Goal: Transaction & Acquisition: Purchase product/service

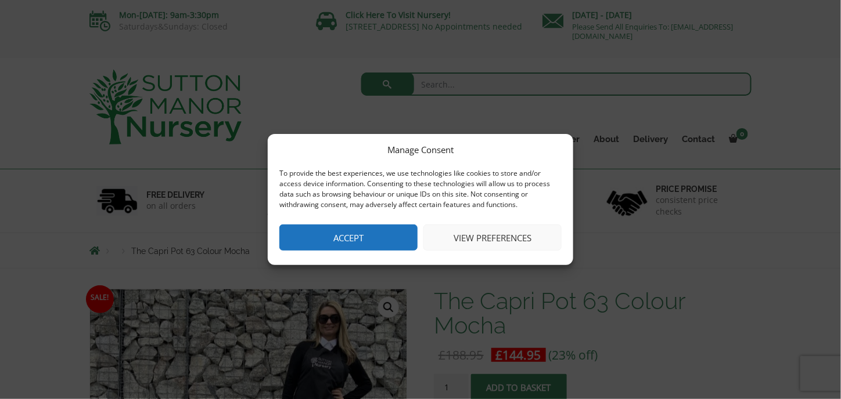
click at [339, 237] on button "Accept" at bounding box center [348, 238] width 138 height 26
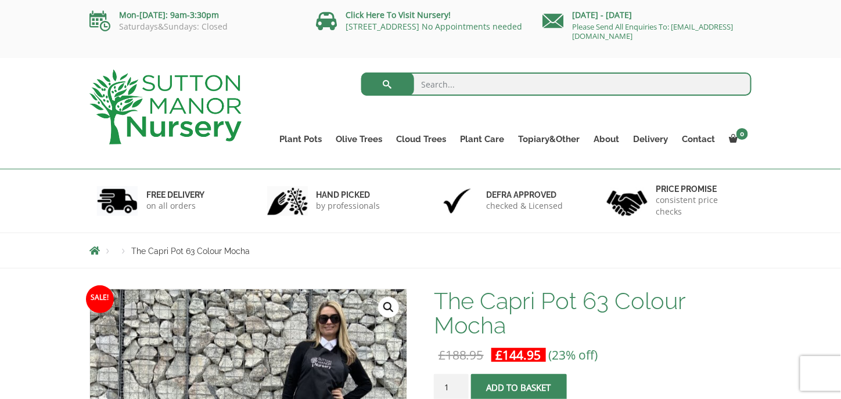
click at [452, 80] on input "search" at bounding box center [556, 84] width 391 height 23
type input "45cm large ceramic pots"
click at [361, 73] on button "submit" at bounding box center [387, 84] width 53 height 23
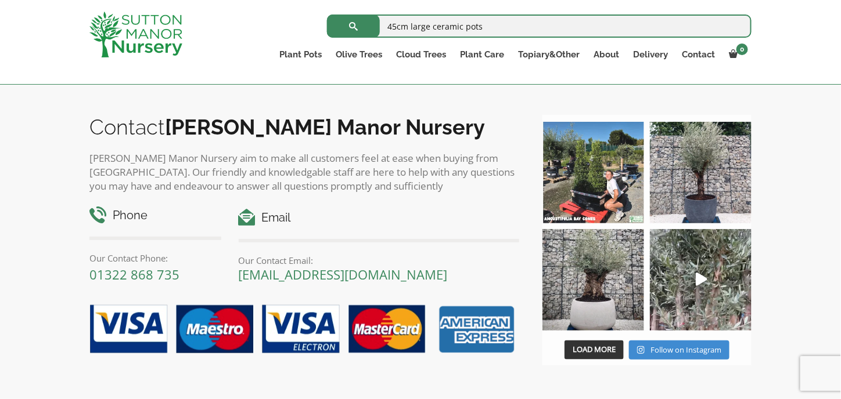
scroll to position [464, 0]
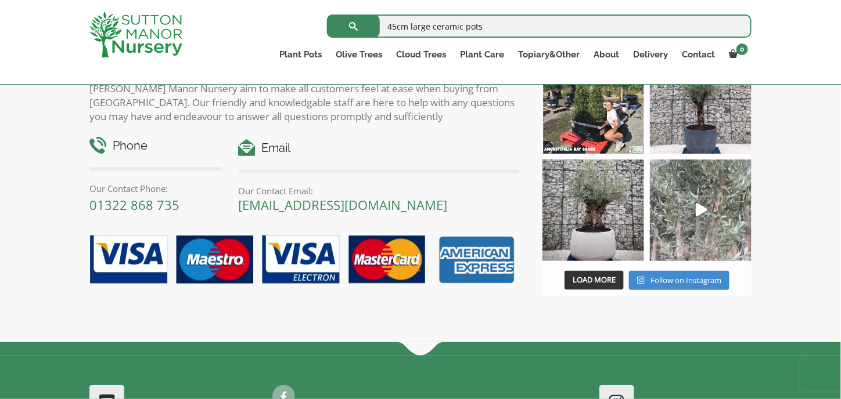
click at [698, 206] on icon "Play" at bounding box center [702, 209] width 12 height 13
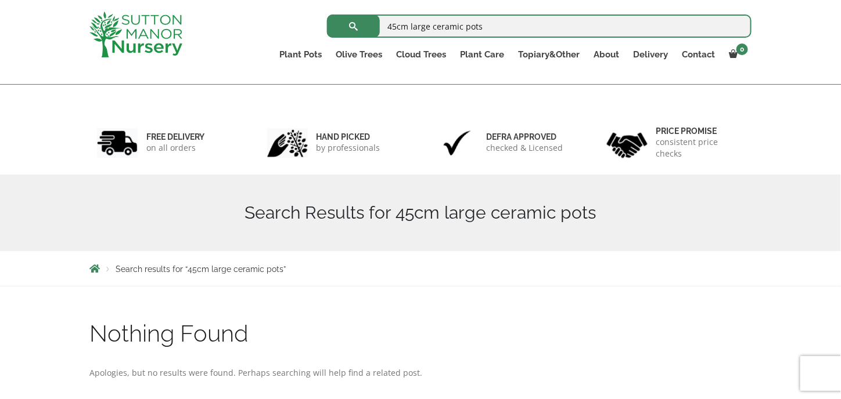
scroll to position [0, 0]
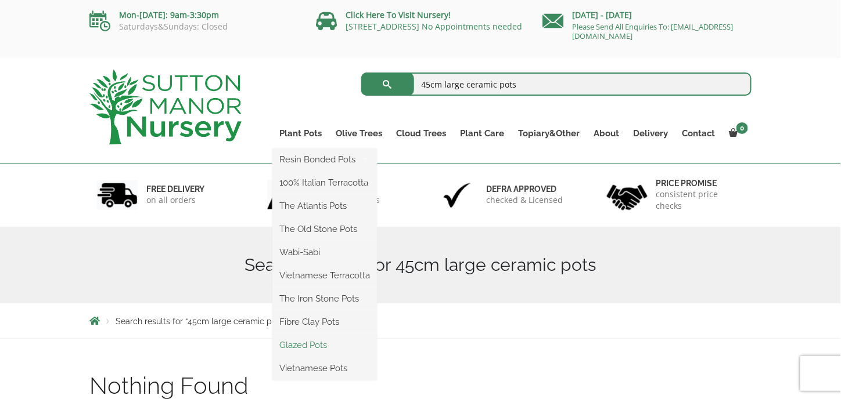
click at [302, 343] on link "Glazed Pots" at bounding box center [324, 345] width 105 height 17
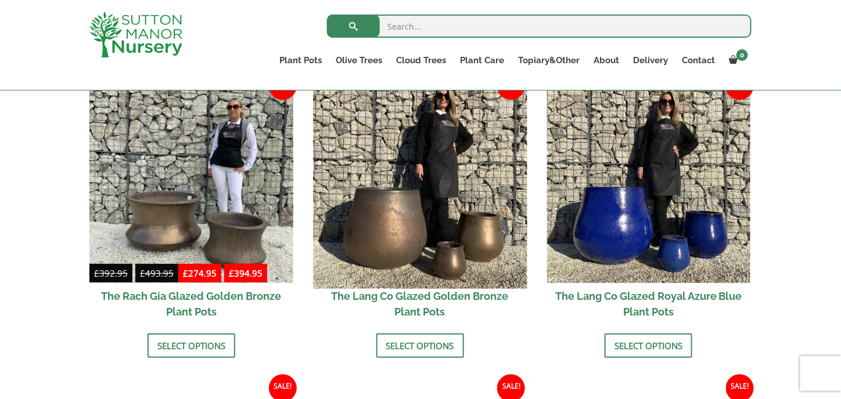
scroll to position [929, 0]
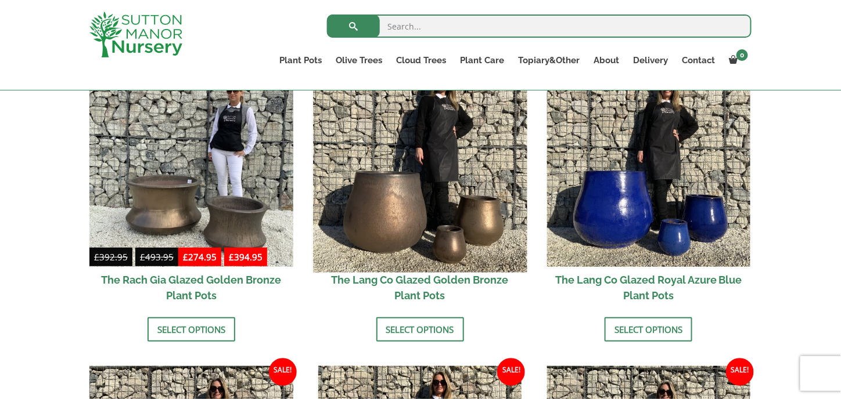
click at [399, 217] on img at bounding box center [420, 166] width 214 height 214
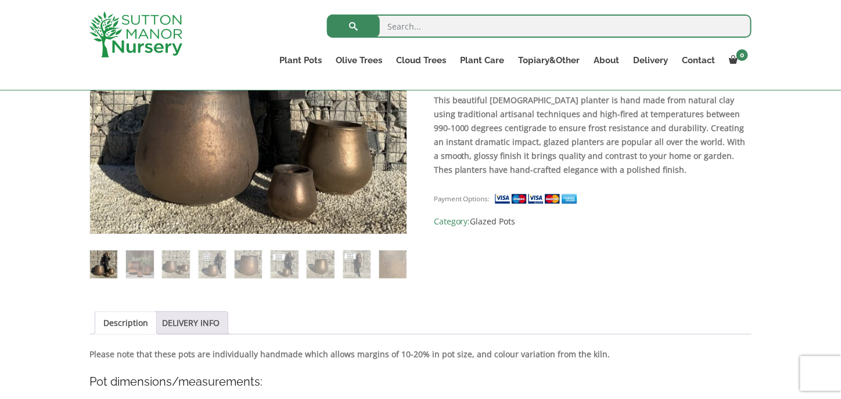
scroll to position [290, 0]
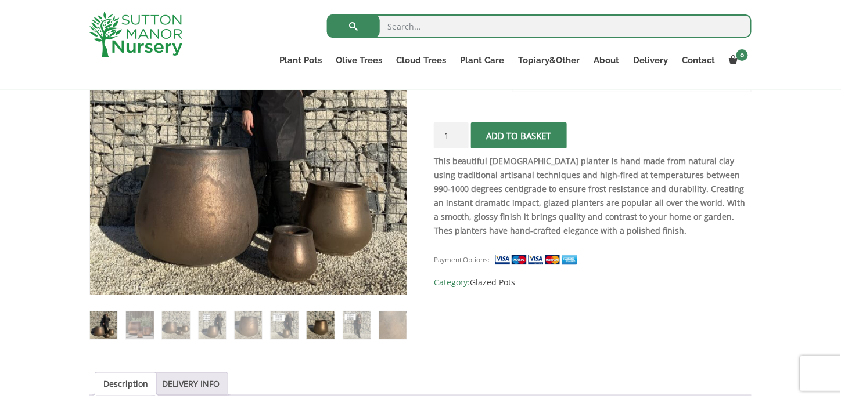
click at [330, 322] on img at bounding box center [320, 325] width 27 height 27
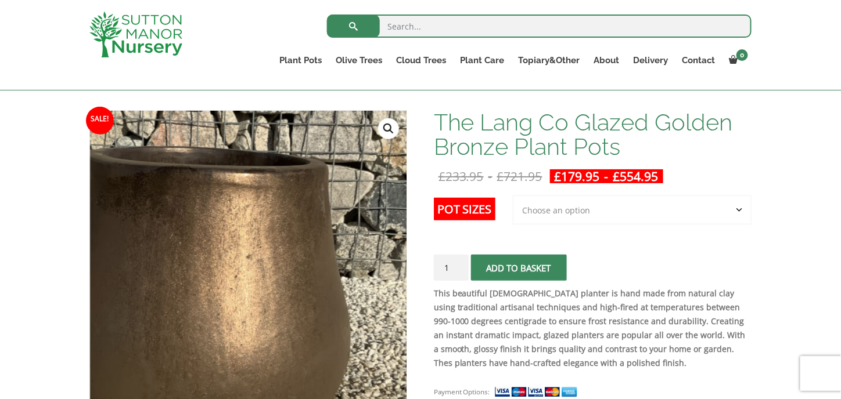
scroll to position [116, 0]
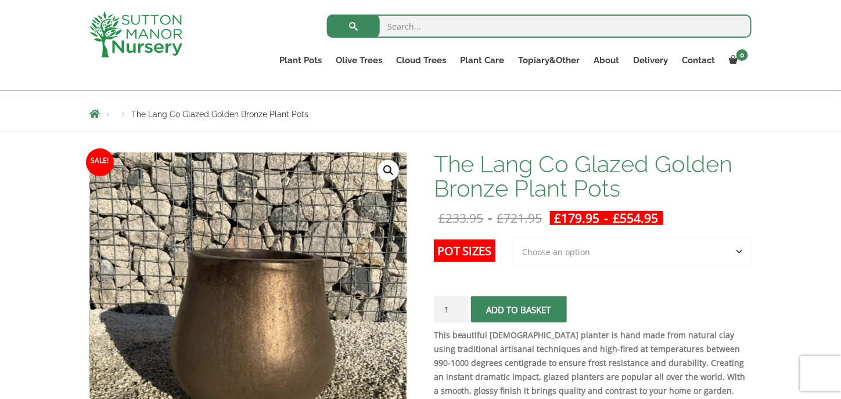
click at [454, 249] on label "Pot Sizes" at bounding box center [465, 251] width 62 height 23
click at [513, 249] on select "Choose an option 3rd to Largest Pot In The Picture 2nd to Largest Pot In The Pi…" at bounding box center [632, 251] width 239 height 29
click at [553, 250] on select "Choose an option 3rd to Largest Pot In The Picture 2nd to Largest Pot In The Pi…" at bounding box center [632, 251] width 239 height 29
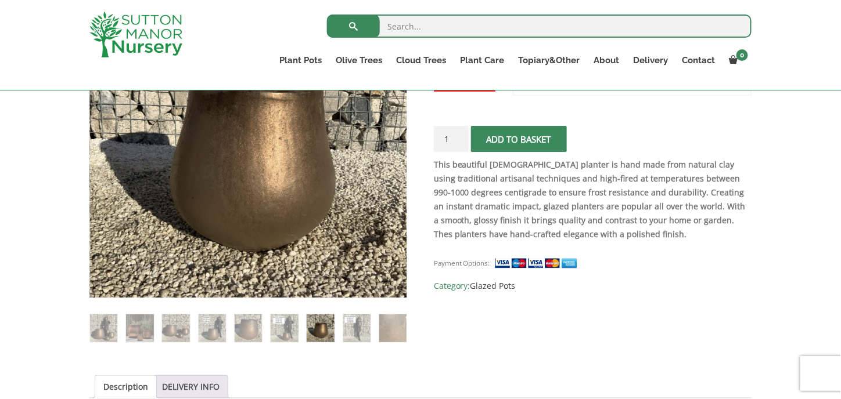
scroll to position [174, 0]
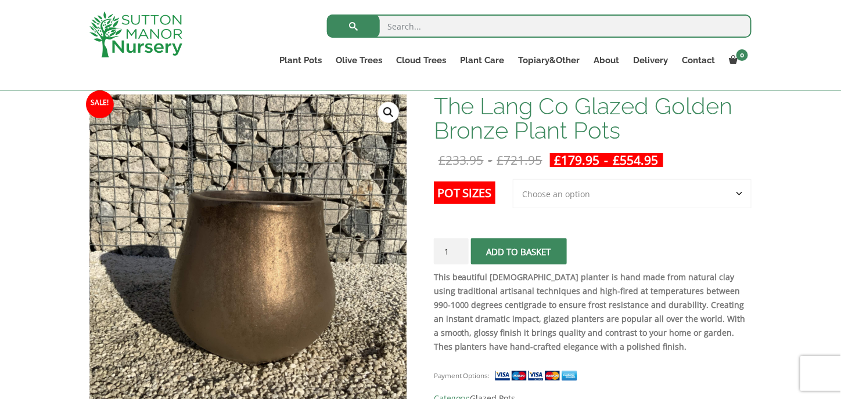
click at [452, 192] on label "Pot Sizes" at bounding box center [465, 193] width 62 height 23
click at [513, 192] on select "Choose an option 3rd to Largest Pot In The Picture 2nd to Largest Pot In The Pi…" at bounding box center [632, 193] width 239 height 29
click at [549, 193] on select "Choose an option 3rd to Largest Pot In The Picture 2nd to Largest Pot In The Pi…" at bounding box center [632, 193] width 239 height 29
click at [514, 179] on select "Choose an option 3rd to Largest Pot In The Picture 2nd to Largest Pot In The Pi…" at bounding box center [632, 193] width 239 height 29
select select "2nd to Largest Pot In The Picture"
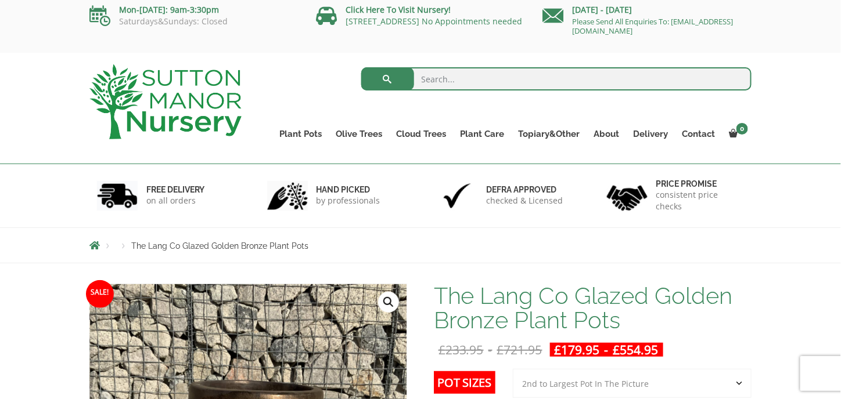
scroll to position [0, 0]
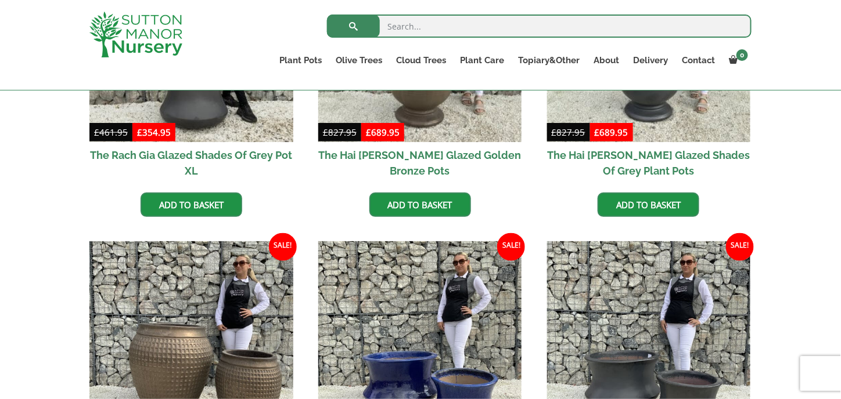
scroll to position [348, 0]
